Goal: Find specific page/section: Find specific page/section

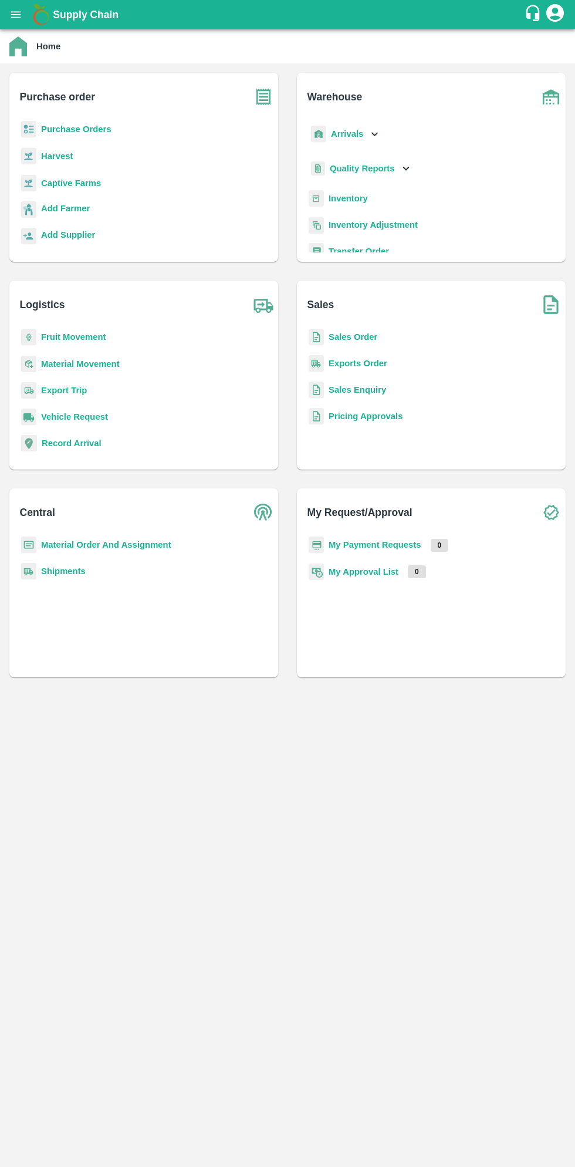
click at [15, 15] on icon "open drawer" at bounding box center [16, 14] width 10 height 6
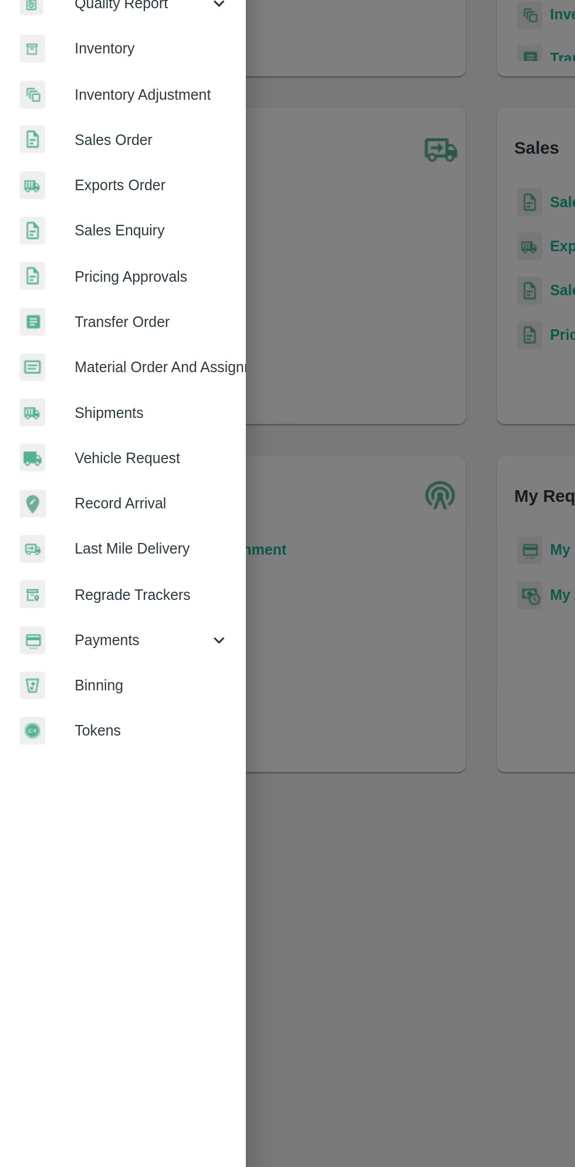
click at [77, 616] on link "Binning" at bounding box center [73, 625] width 147 height 27
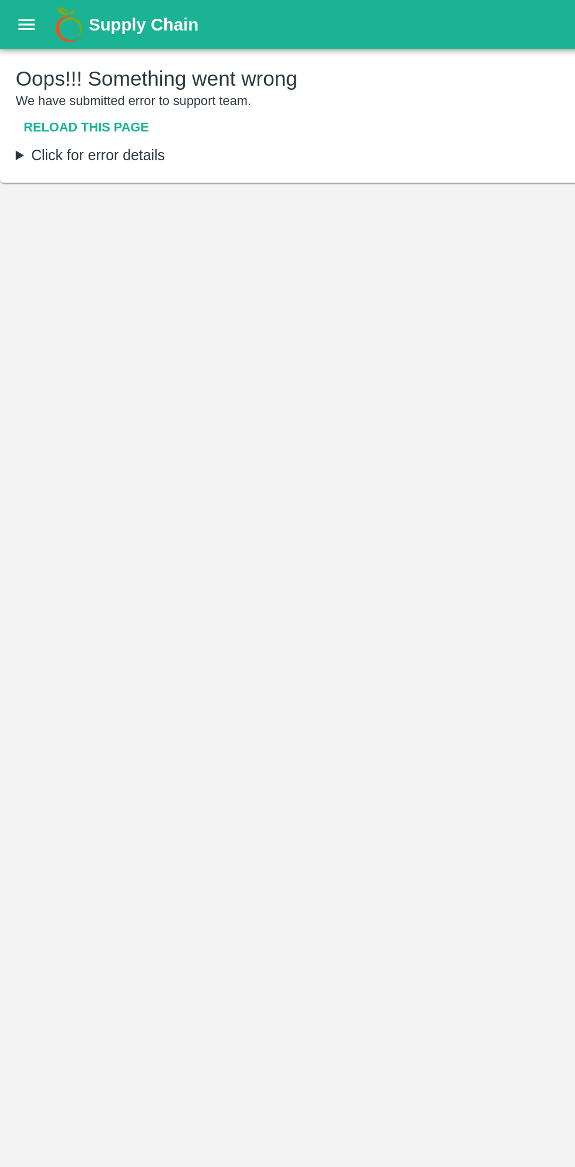
click at [25, 22] on button "open drawer" at bounding box center [15, 14] width 27 height 27
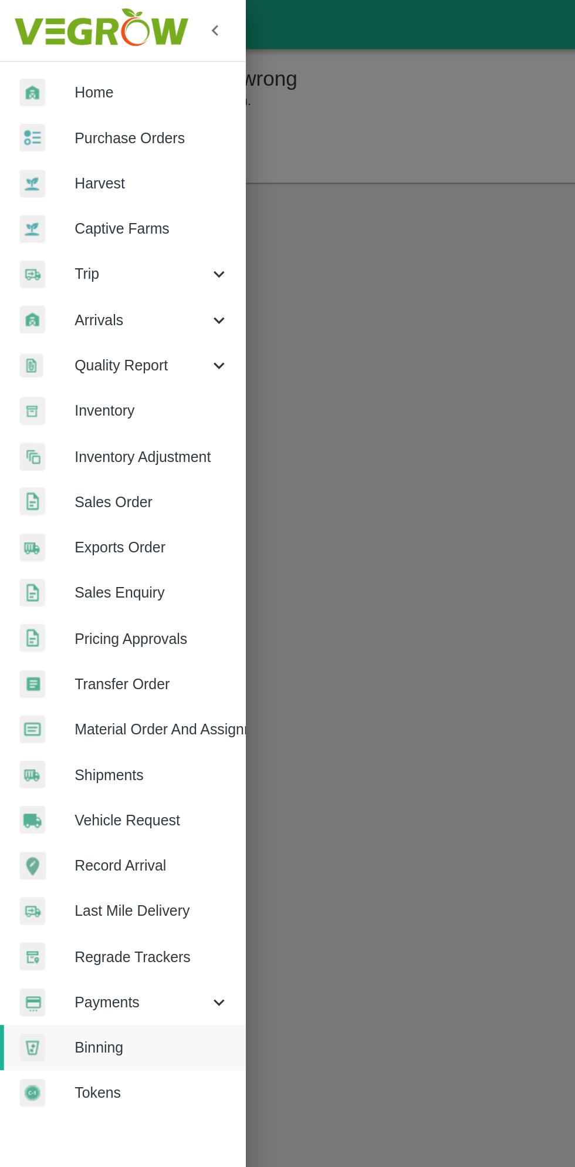
click at [79, 594] on span "Payments" at bounding box center [85, 598] width 80 height 13
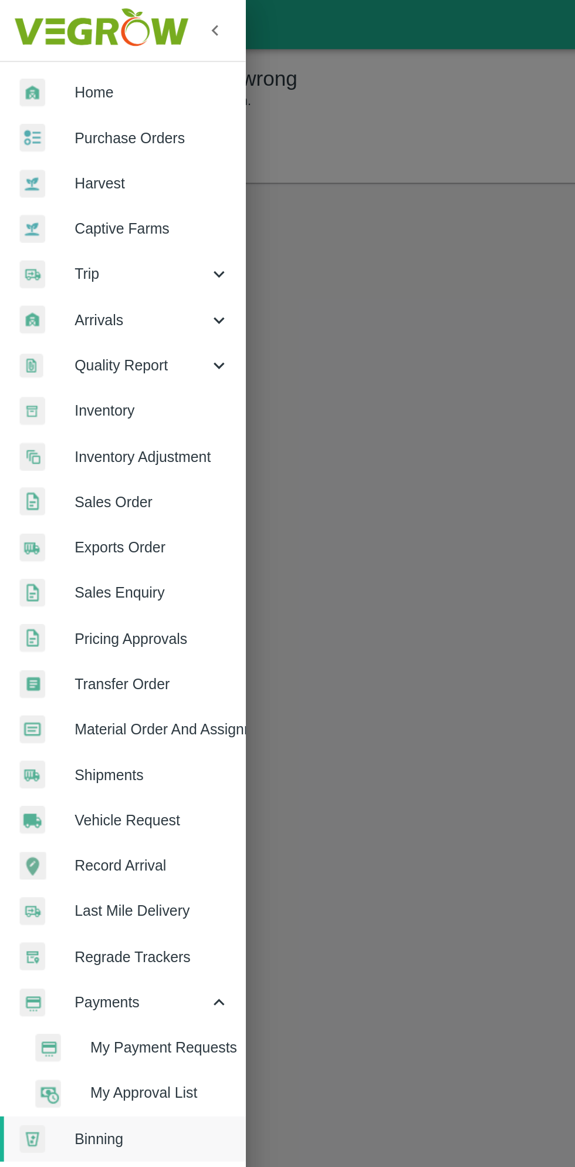
click at [104, 625] on span "My Payment Requests" at bounding box center [95, 625] width 83 height 13
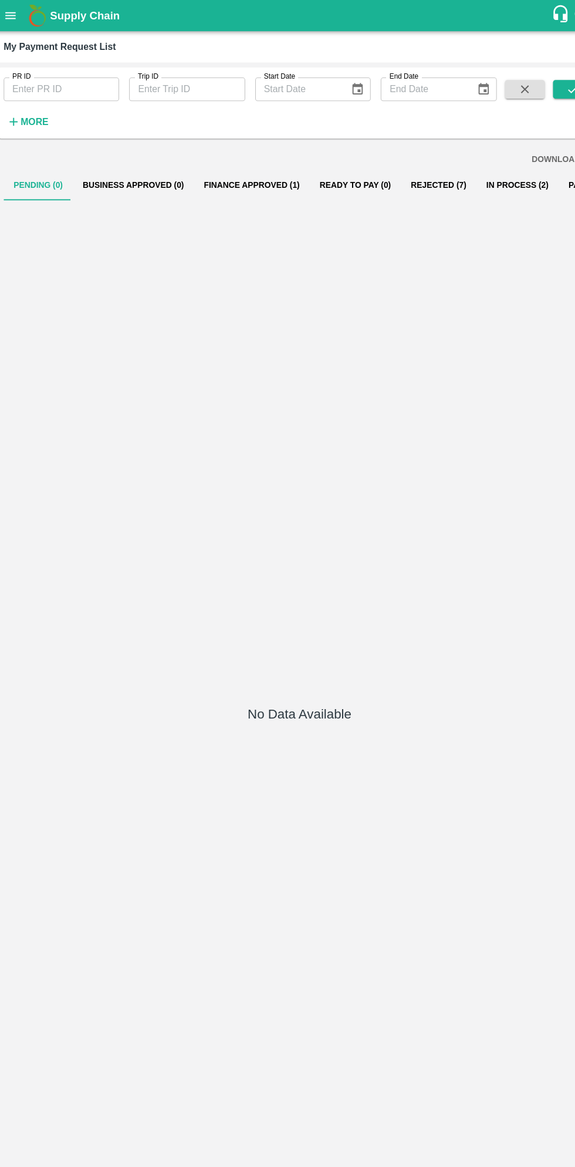
click at [230, 171] on button "Finance Approved (1)" at bounding box center [242, 174] width 109 height 28
